Goal: Check status: Check status

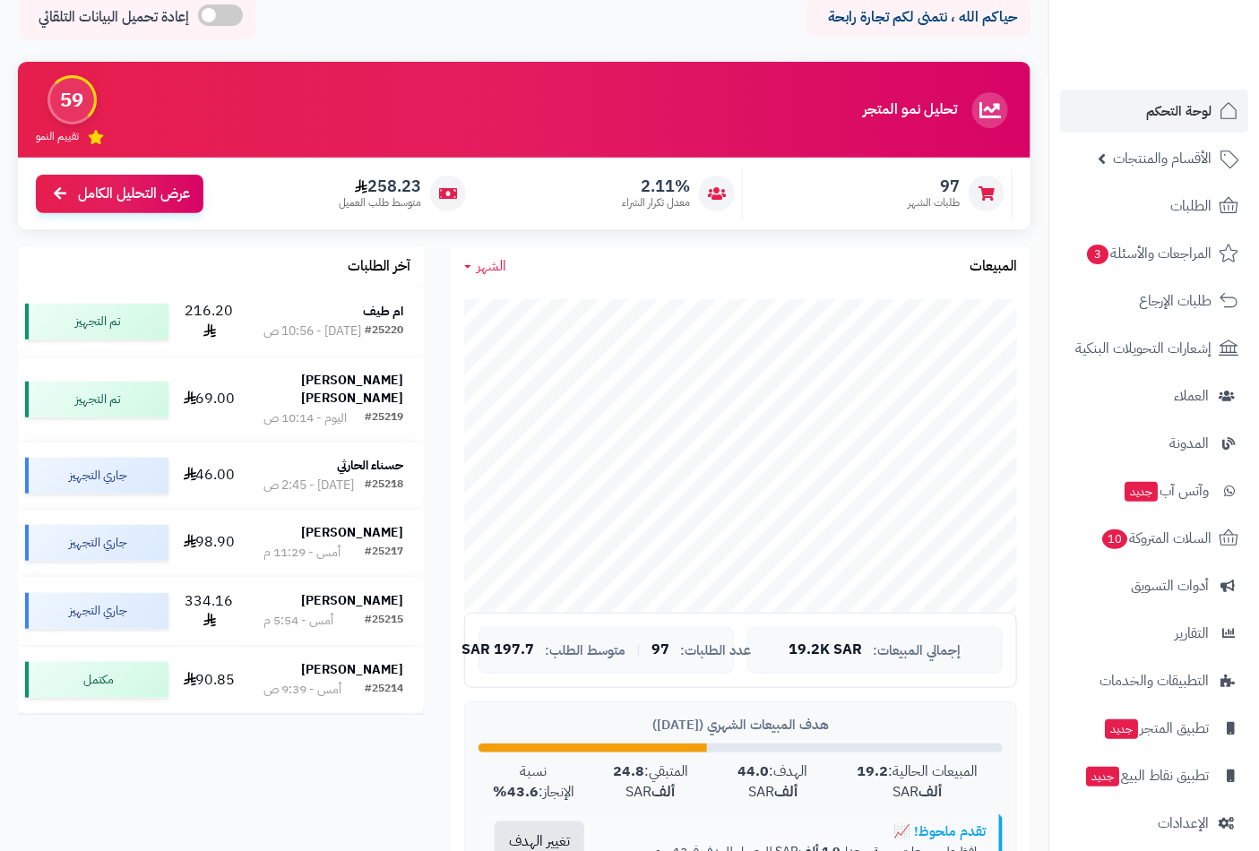
scroll to position [82, 0]
click at [1181, 111] on span "لوحة التحكم" at bounding box center [1178, 111] width 65 height 25
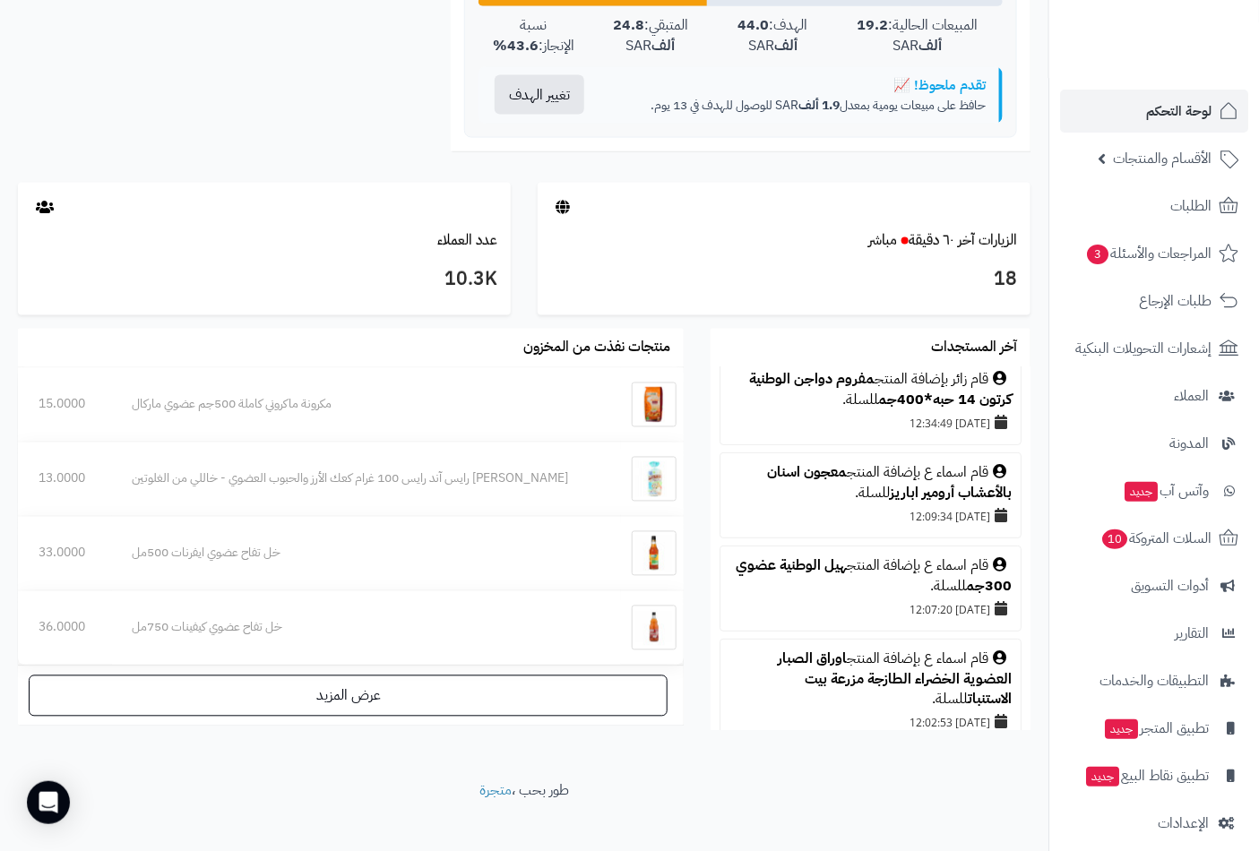
scroll to position [166, 0]
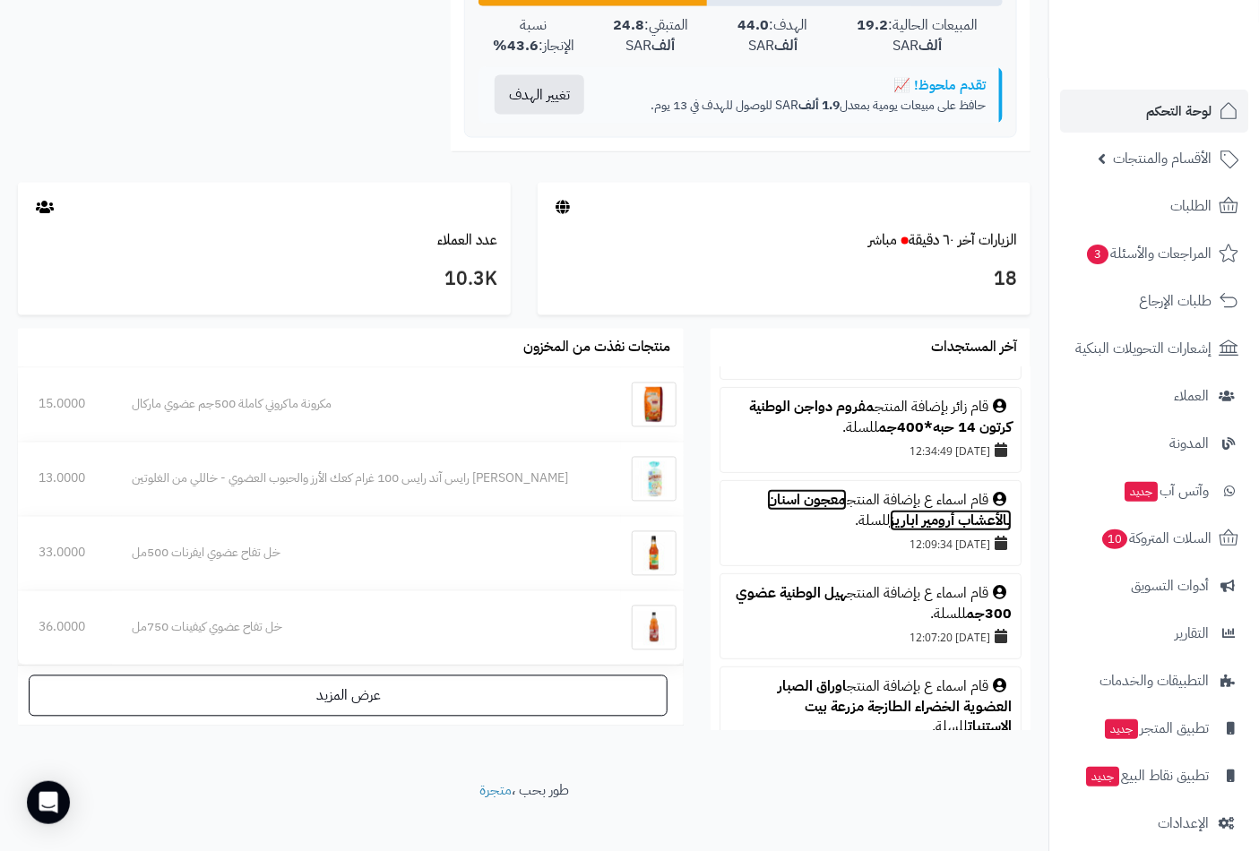
click at [813, 500] on link "معجون اسنان بالأعشاب أرومير اباريز" at bounding box center [889, 510] width 245 height 42
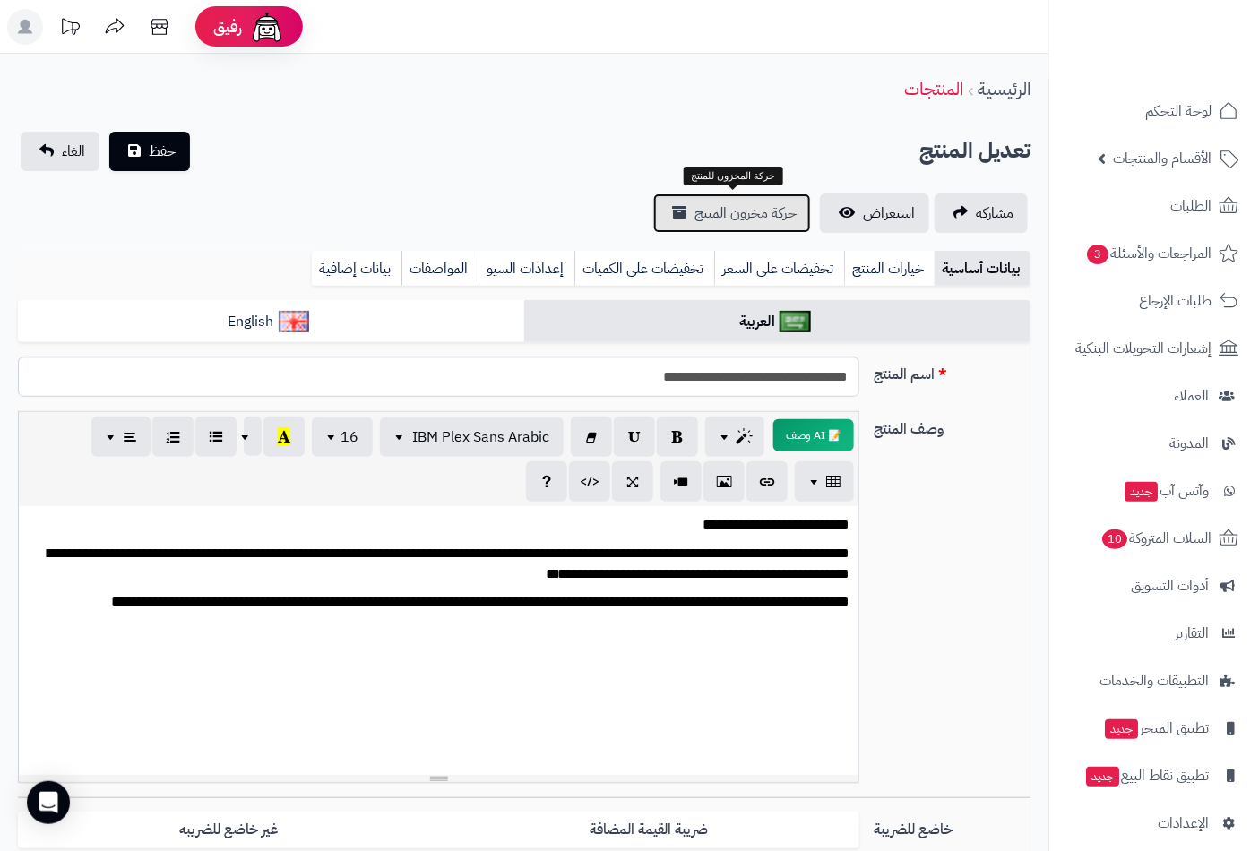
click at [750, 206] on span "حركة مخزون المنتج" at bounding box center [745, 214] width 102 height 22
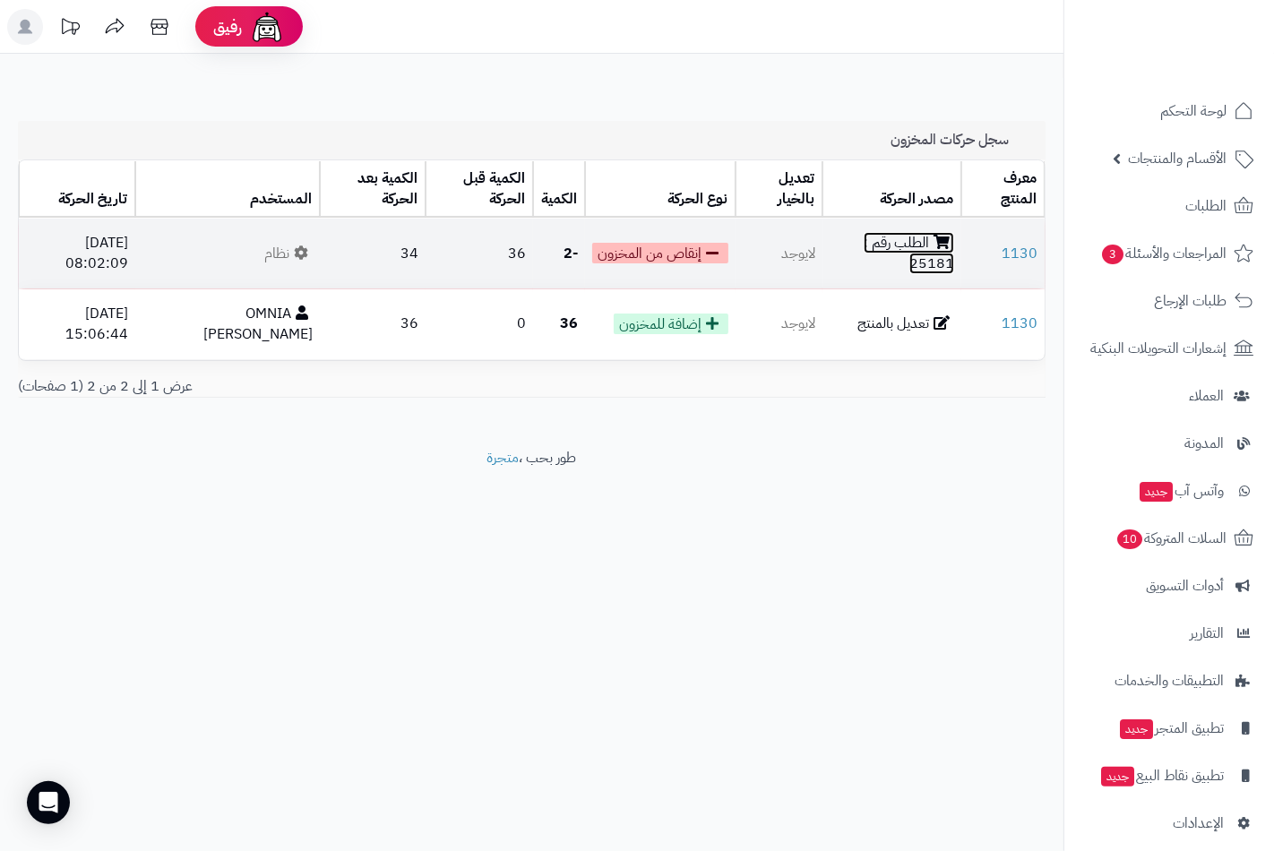
click at [910, 253] on link "الطلب رقم : 25181" at bounding box center [909, 253] width 91 height 42
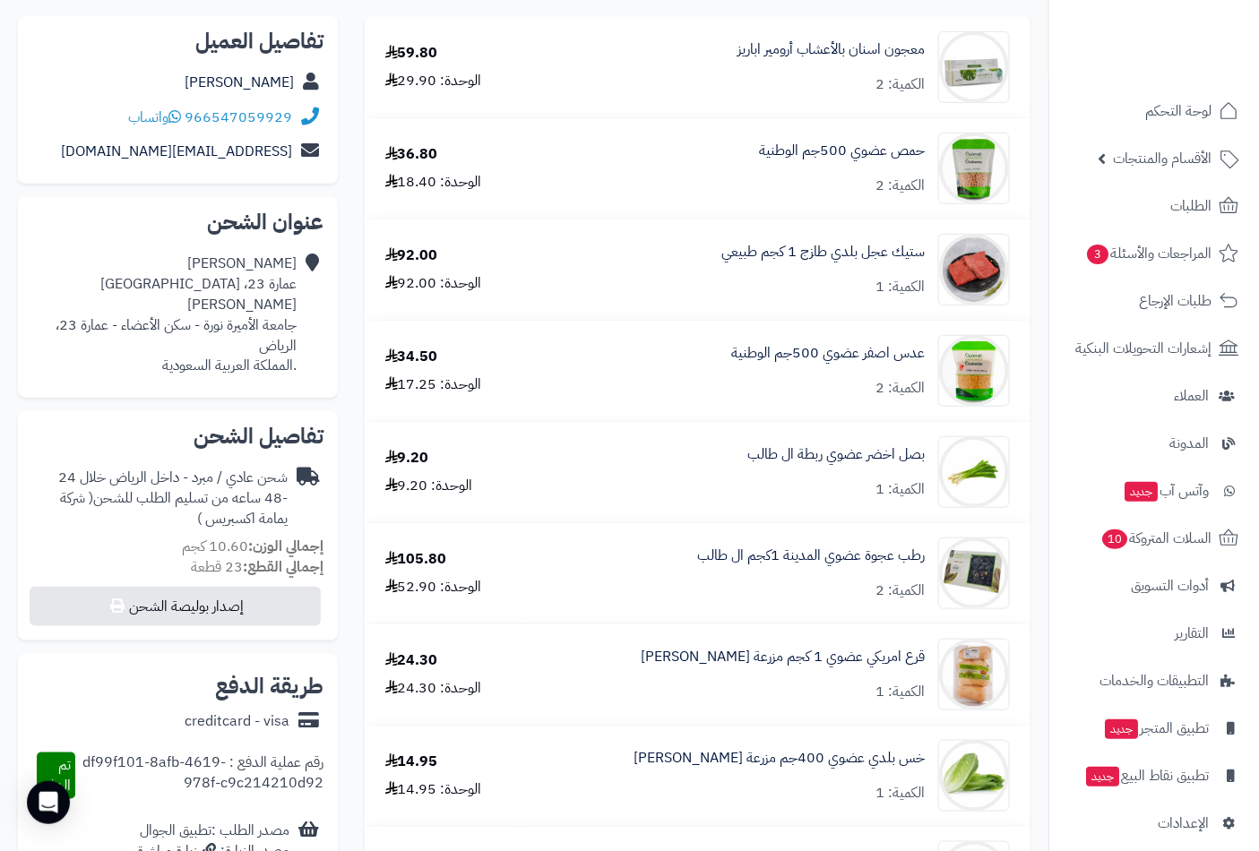
scroll to position [82, 0]
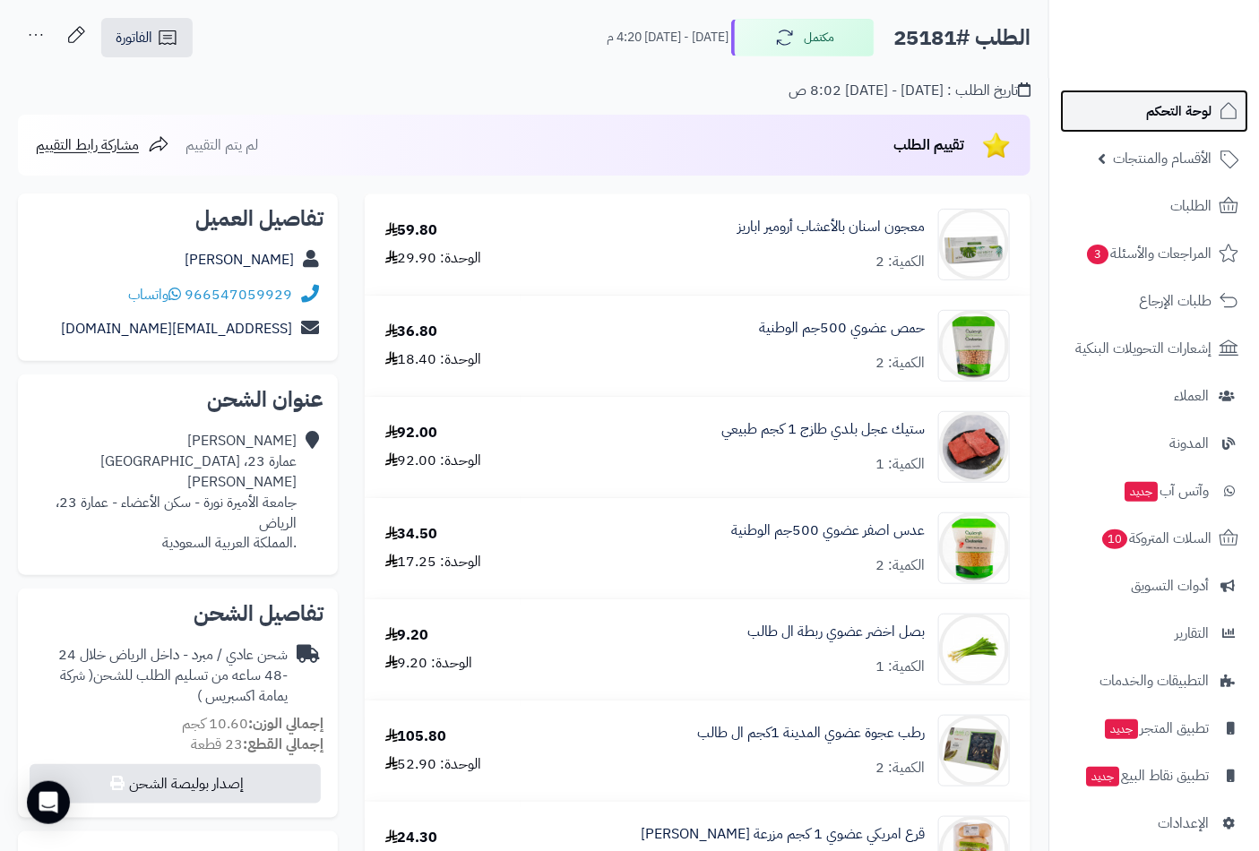
click at [1194, 97] on link "لوحة التحكم" at bounding box center [1154, 111] width 188 height 43
